Goal: Information Seeking & Learning: Learn about a topic

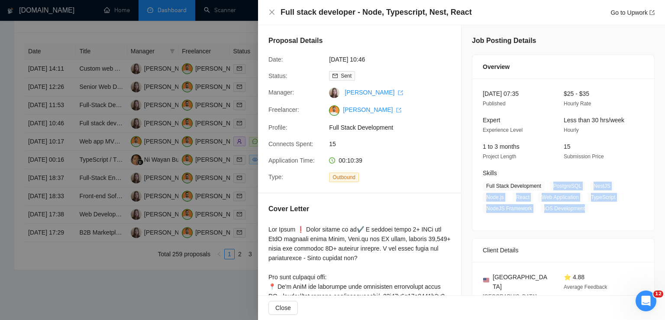
scroll to position [43, 0]
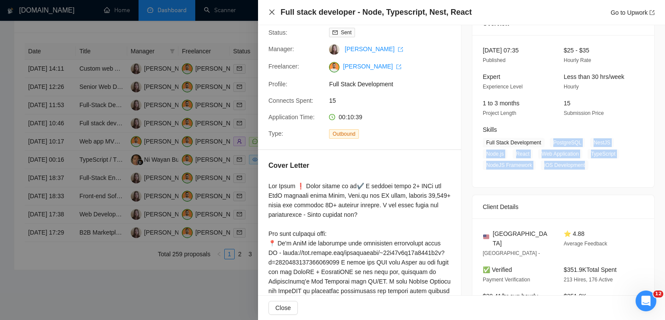
click at [272, 13] on icon "close" at bounding box center [271, 12] width 5 height 5
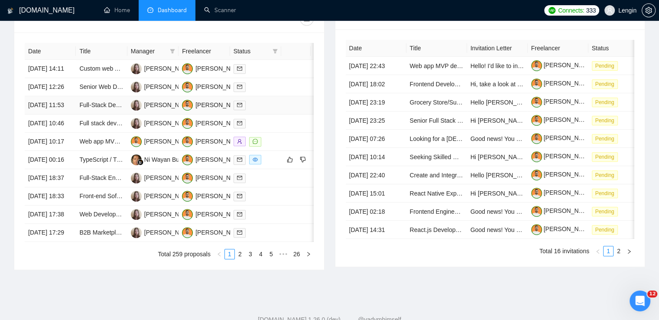
click at [103, 114] on td "Full-Stack Developer for MVP Wellness App" at bounding box center [101, 105] width 51 height 18
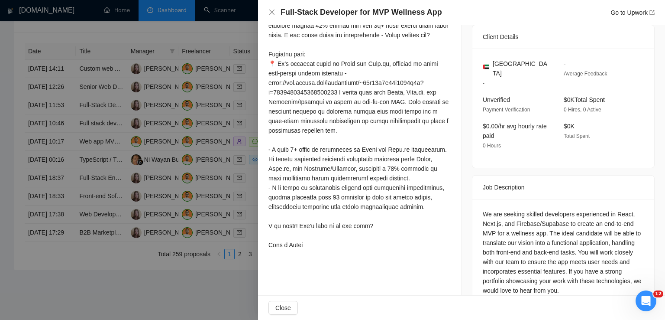
scroll to position [227, 0]
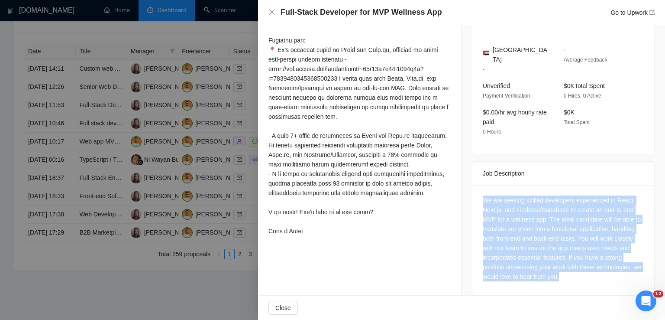
drag, startPoint x: 581, startPoint y: 266, endPoint x: 472, endPoint y: 189, distance: 133.6
click at [472, 189] on div "We are seeking skilled developers experienced in React, Next.js, and Firebase/S…" at bounding box center [563, 240] width 182 height 110
copy div "We are seeking skilled developers experienced in React, Next.js, and Firebase/S…"
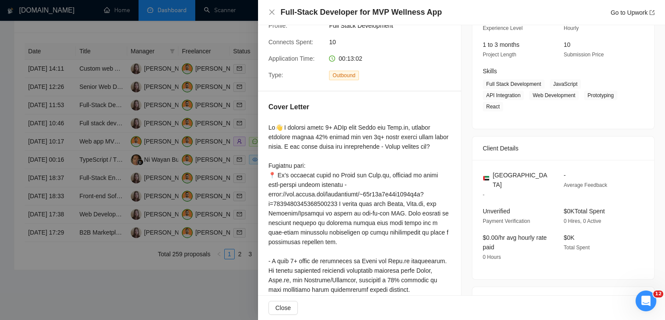
scroll to position [100, 0]
drag, startPoint x: 519, startPoint y: 178, endPoint x: 492, endPoint y: 165, distance: 30.4
click at [493, 171] on span "[GEOGRAPHIC_DATA]" at bounding box center [521, 180] width 57 height 19
copy span "[GEOGRAPHIC_DATA]"
drag, startPoint x: 548, startPoint y: 85, endPoint x: 601, endPoint y: 105, distance: 56.5
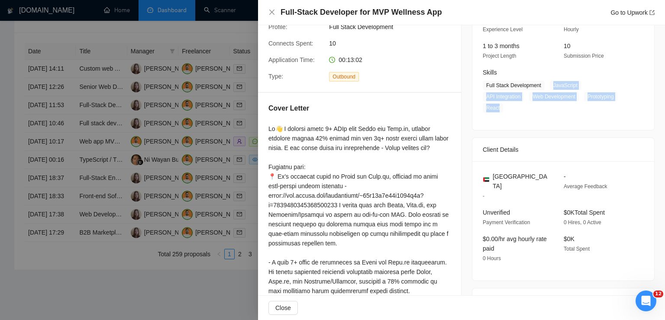
click at [601, 105] on div "[DATE] 11:35 Published Unspecified Hourly Rate Intermediate Experience Level Le…" at bounding box center [563, 54] width 182 height 152
copy span "JavaScript API Integration Web Development Prototyping React"
